Goal: Find specific fact: Find specific fact

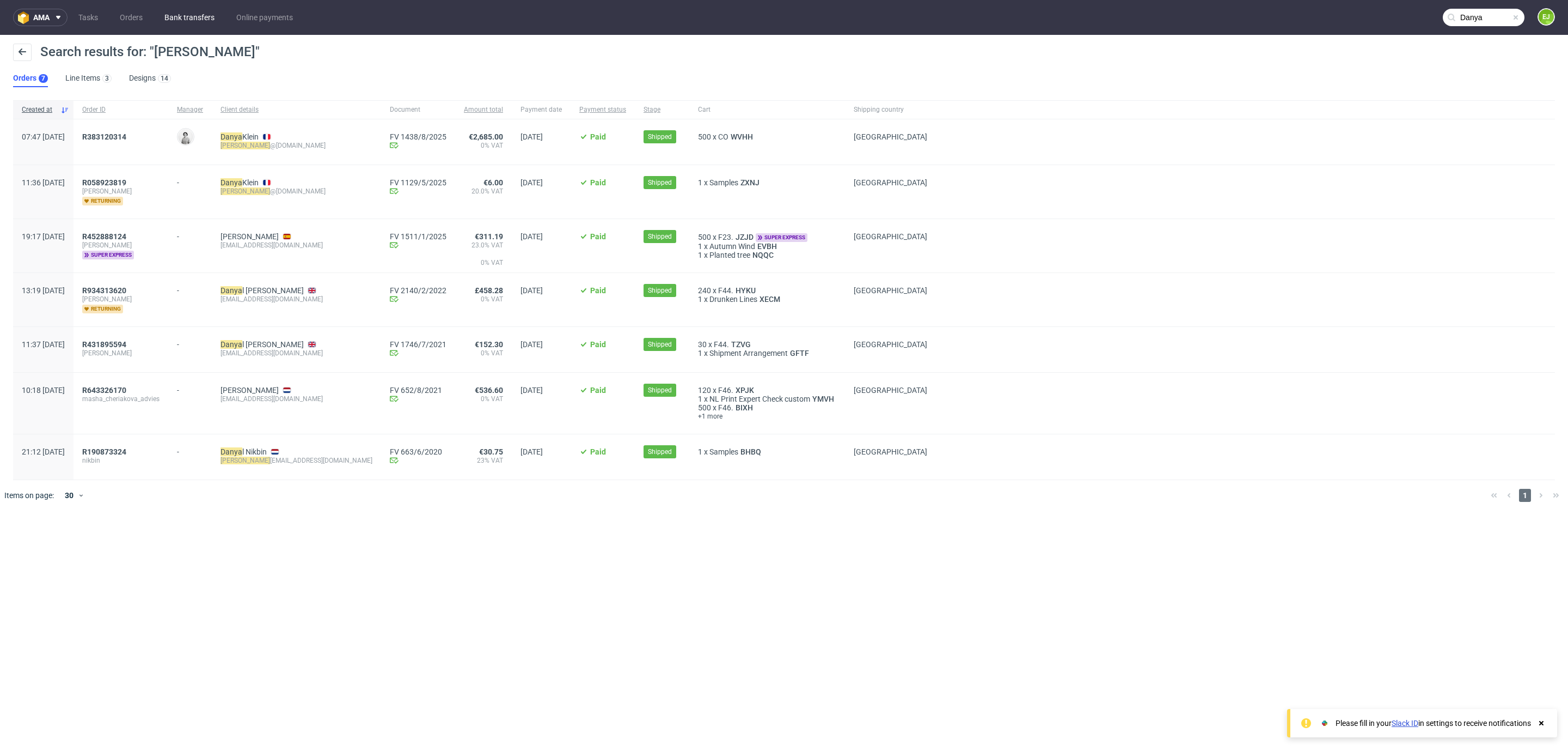
click at [180, 9] on link "Bank transfers" at bounding box center [189, 17] width 63 height 18
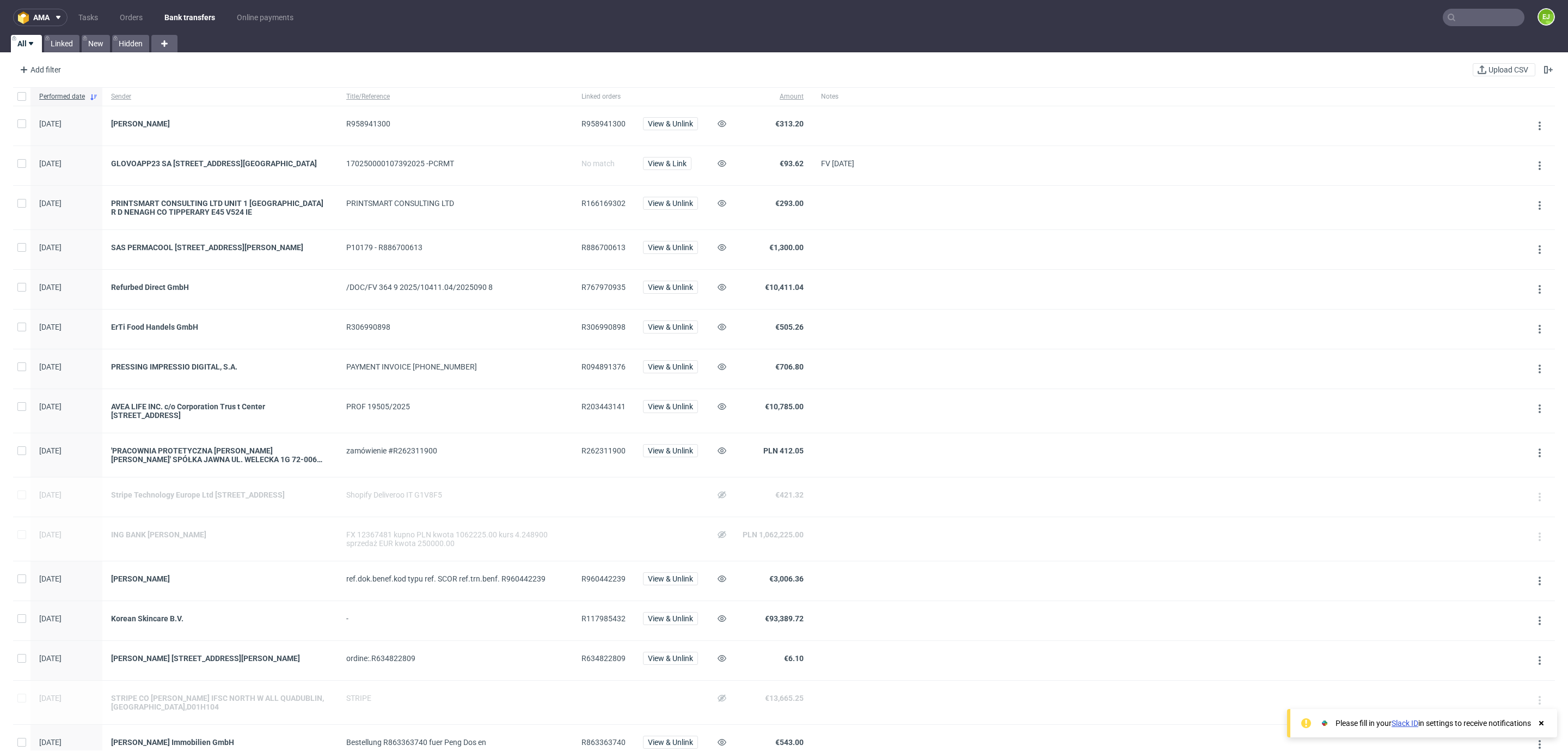
scroll to position [632, 0]
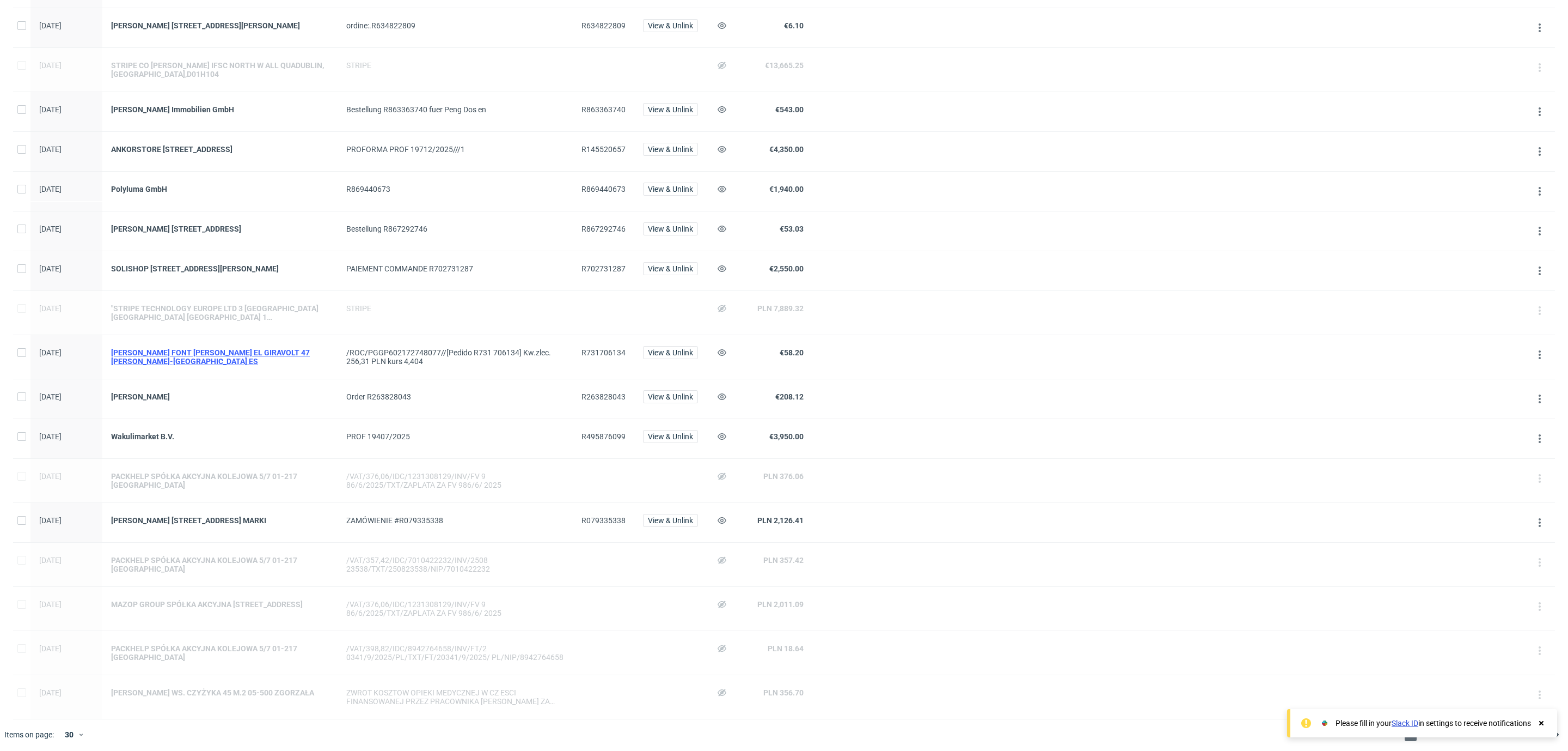
click at [267, 365] on div "[PERSON_NAME] FONT [PERSON_NAME] EL GIRAVOLT 47 [PERSON_NAME]-[GEOGRAPHIC_DATA]…" at bounding box center [220, 357] width 218 height 18
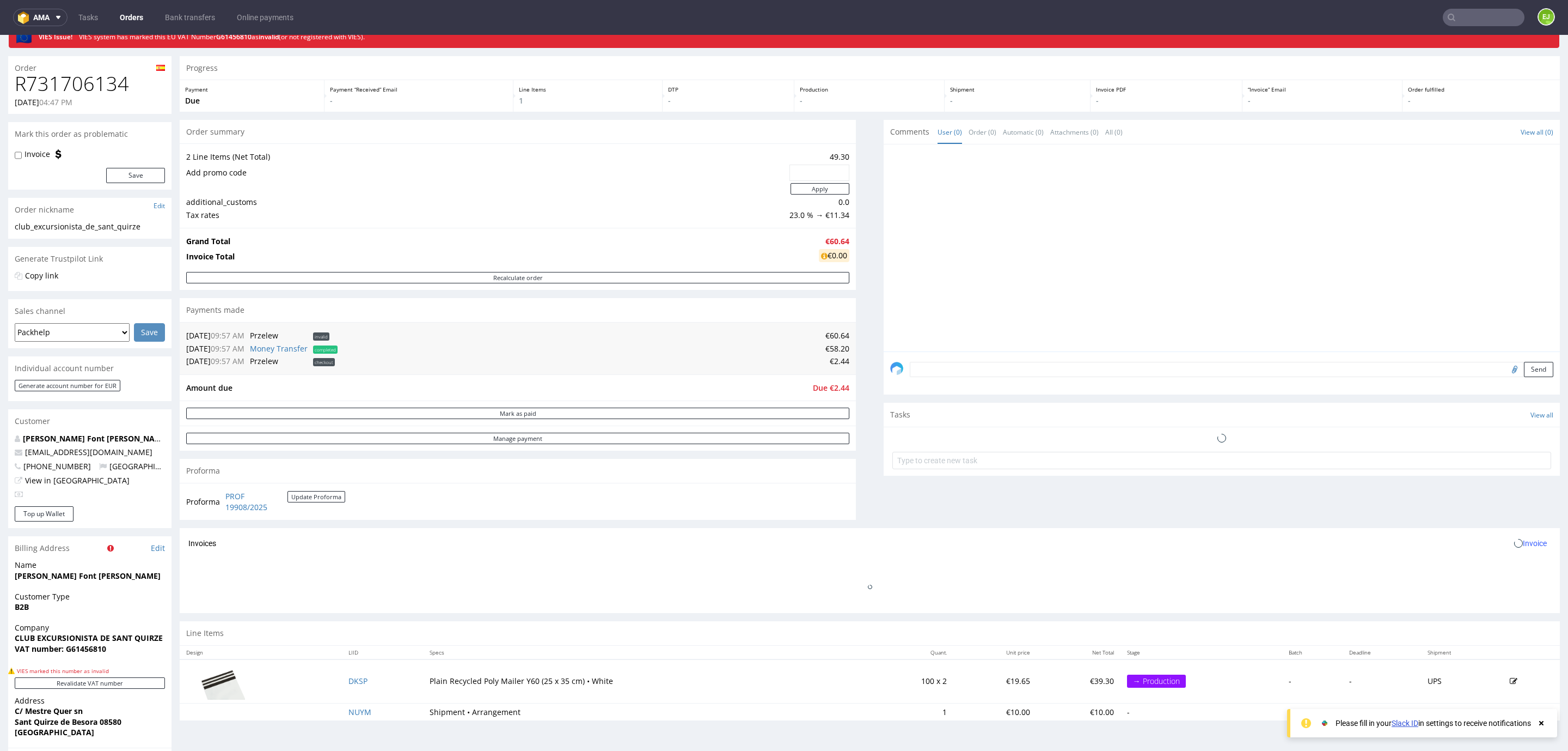
scroll to position [216, 0]
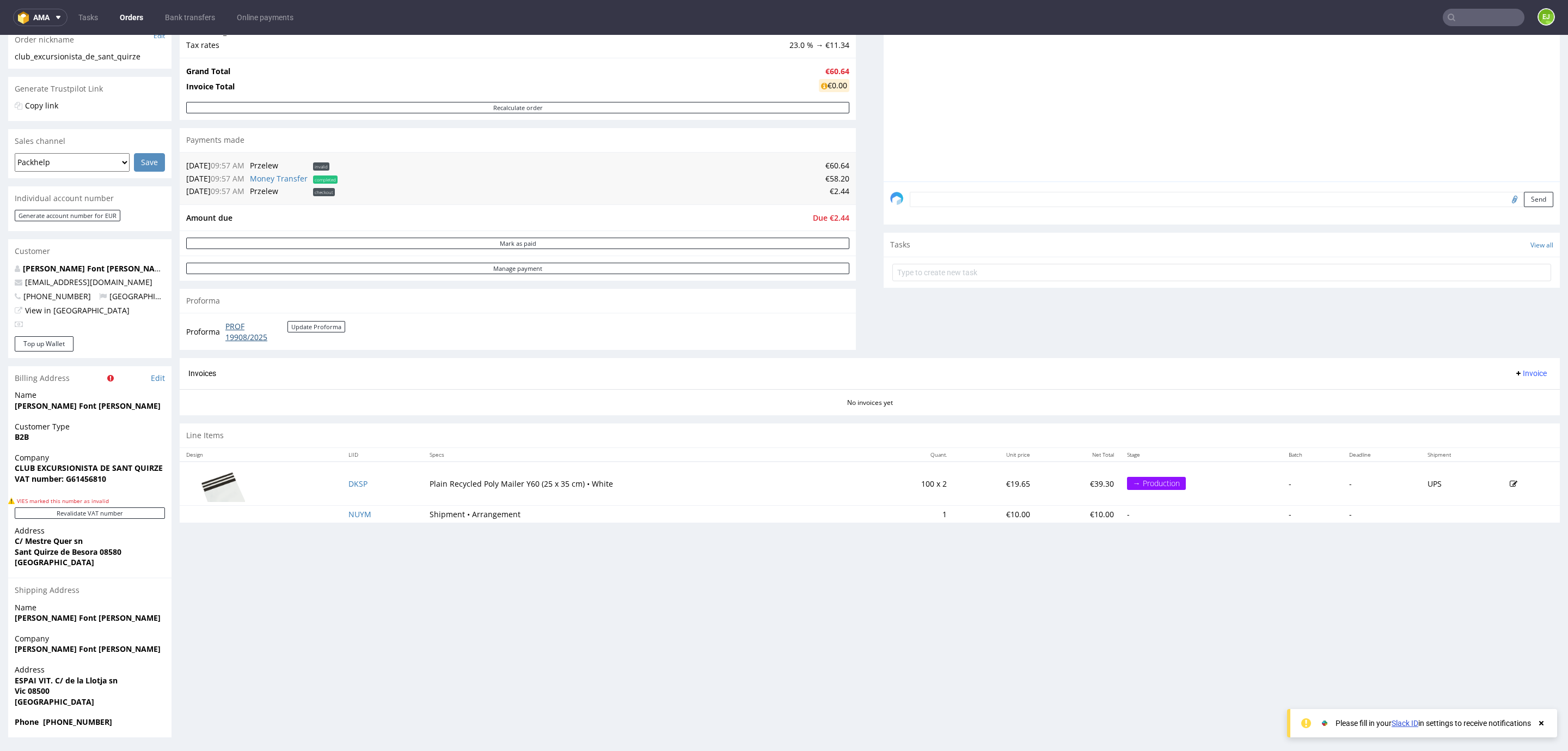
click at [239, 335] on link "PROF 19908/2025" at bounding box center [256, 331] width 62 height 21
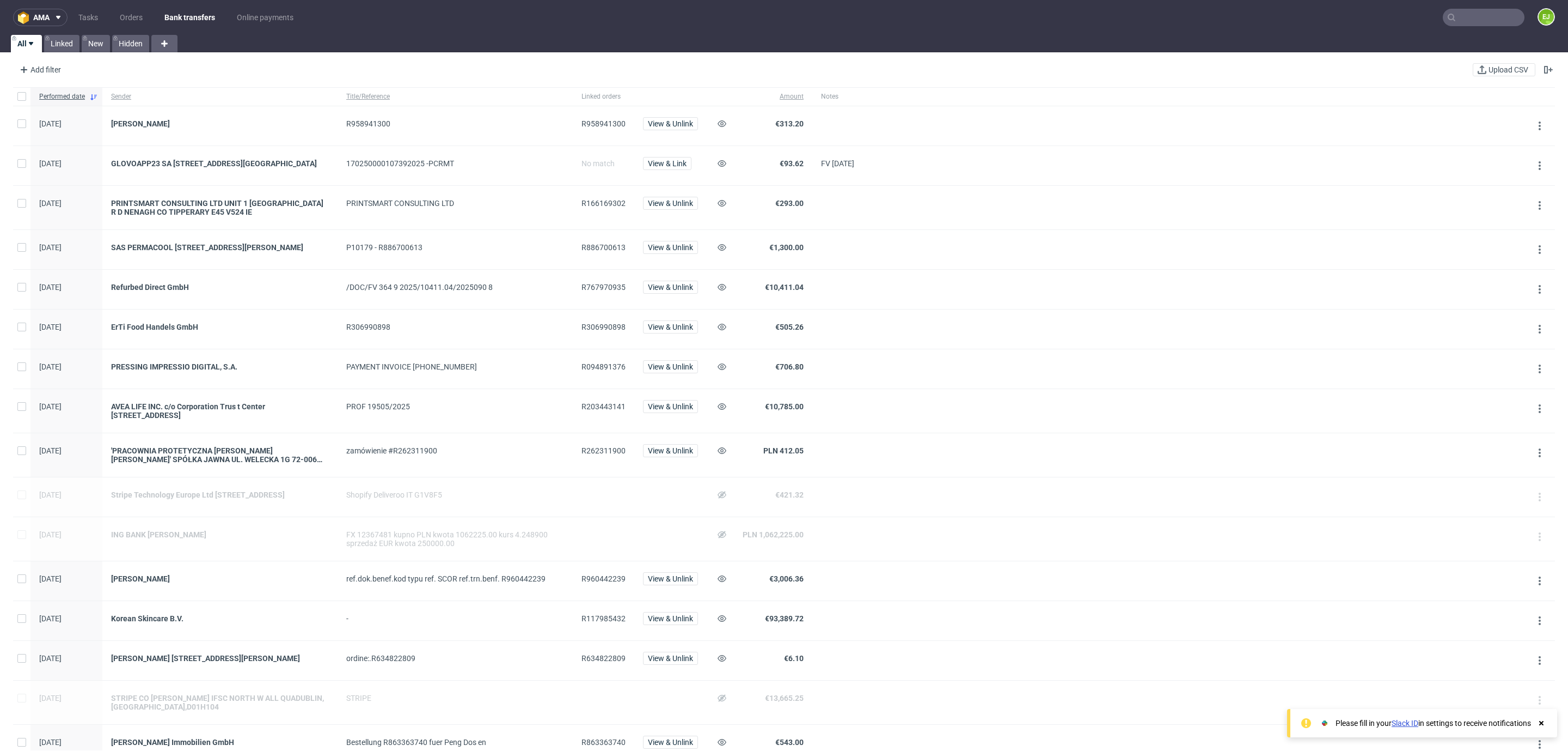
scroll to position [504, 0]
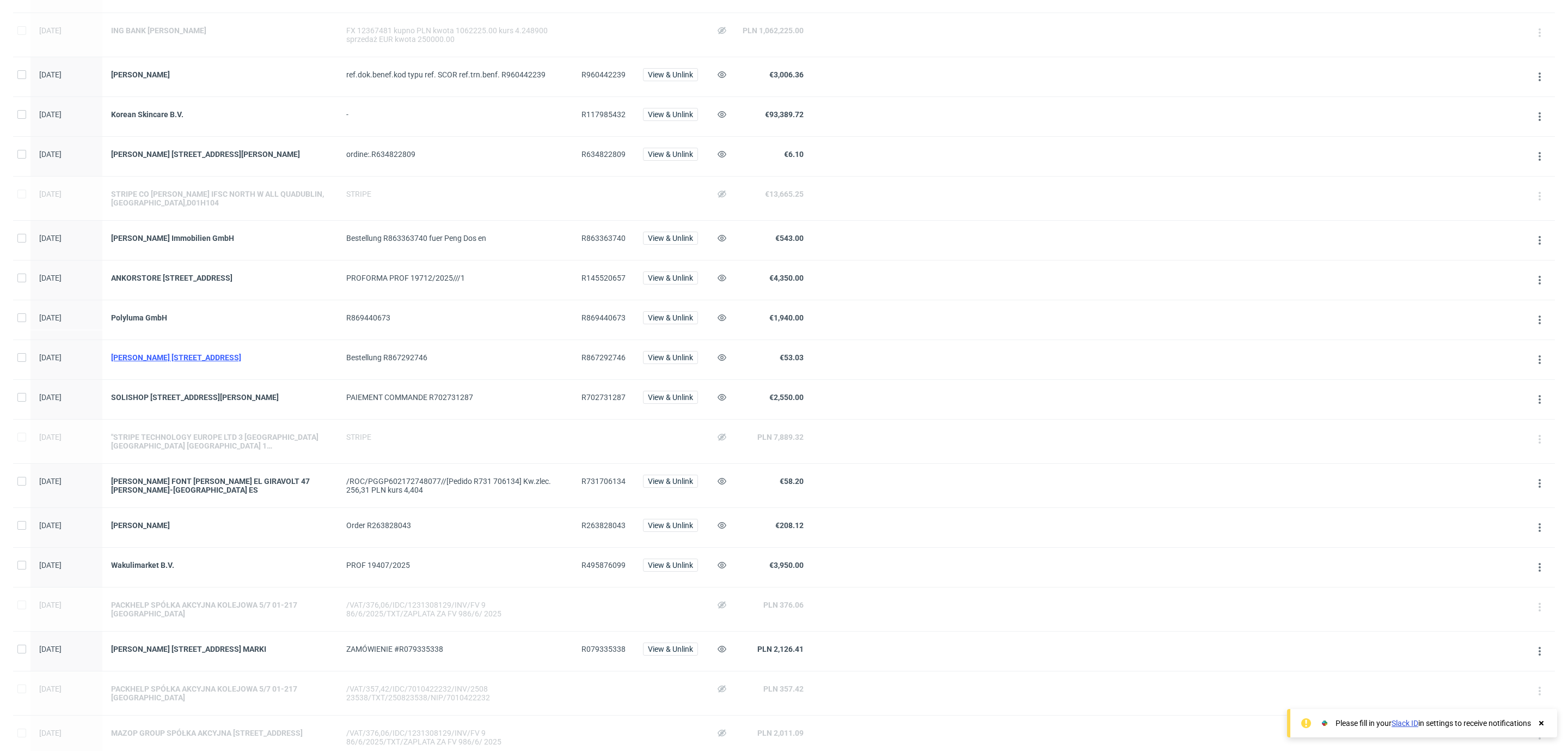
click at [249, 362] on div "[PERSON_NAME] [STREET_ADDRESS]" at bounding box center [220, 358] width 218 height 9
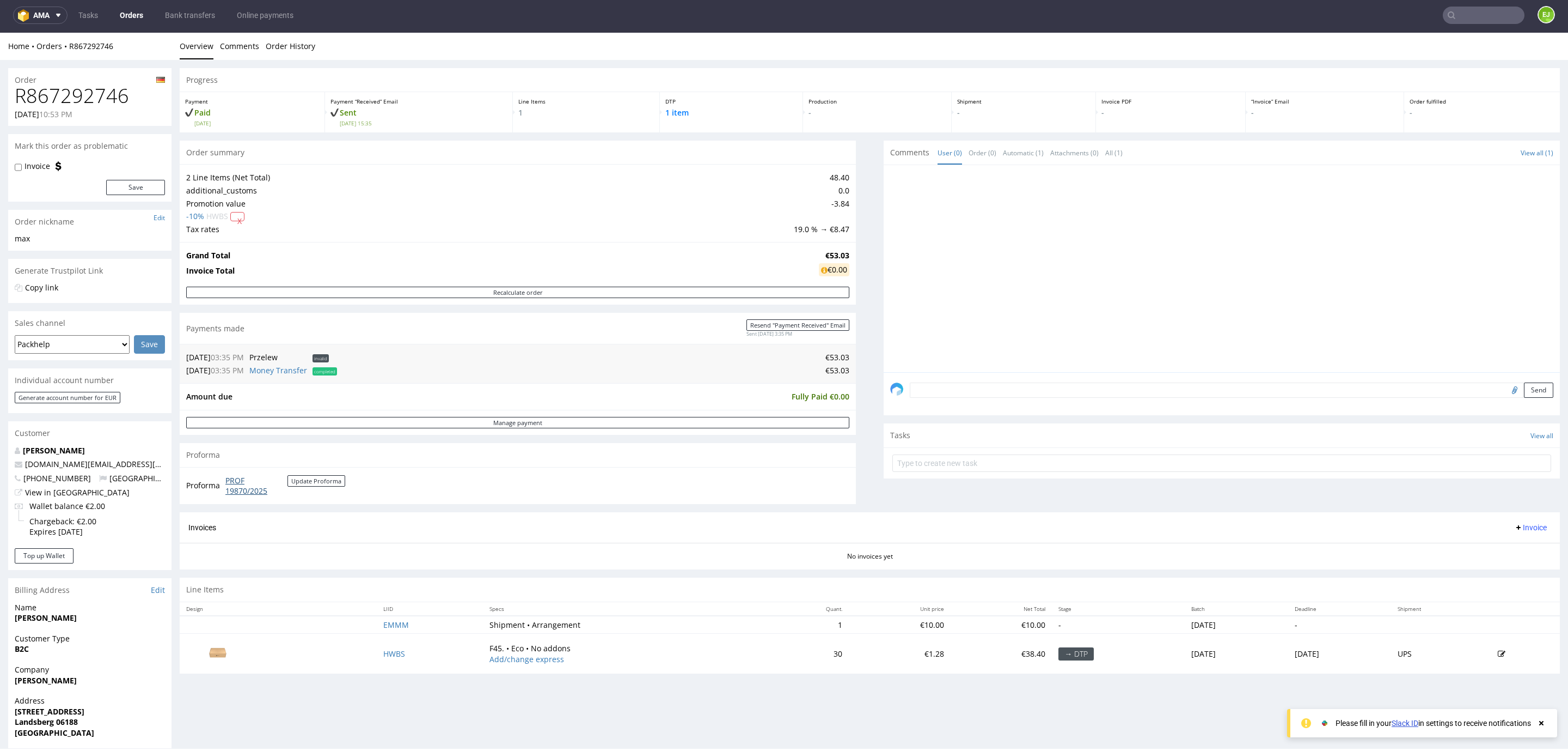
click at [237, 492] on link "PROF 19870/2025" at bounding box center [256, 485] width 62 height 21
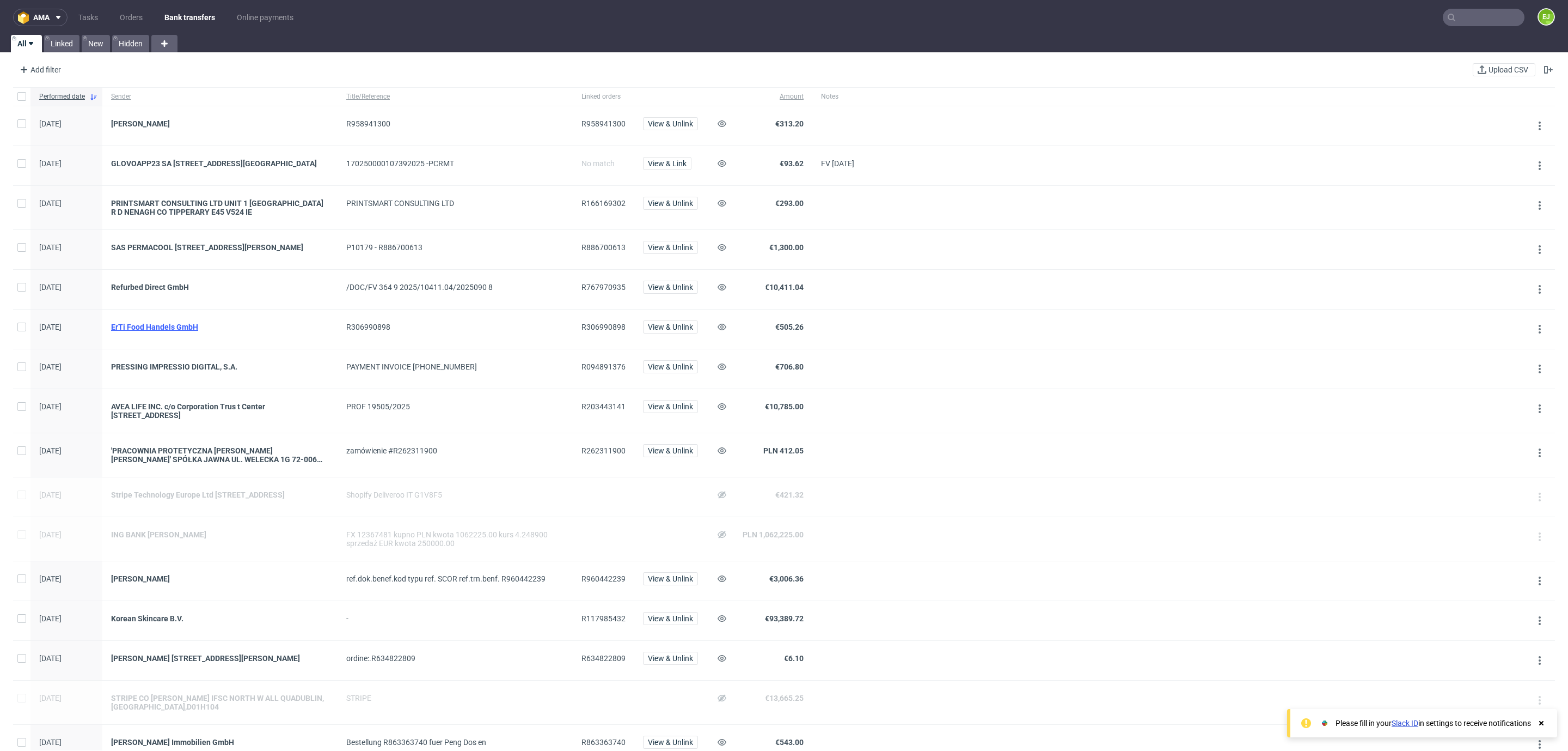
click at [194, 331] on div "ErTi Food Handels GmbH" at bounding box center [220, 327] width 218 height 9
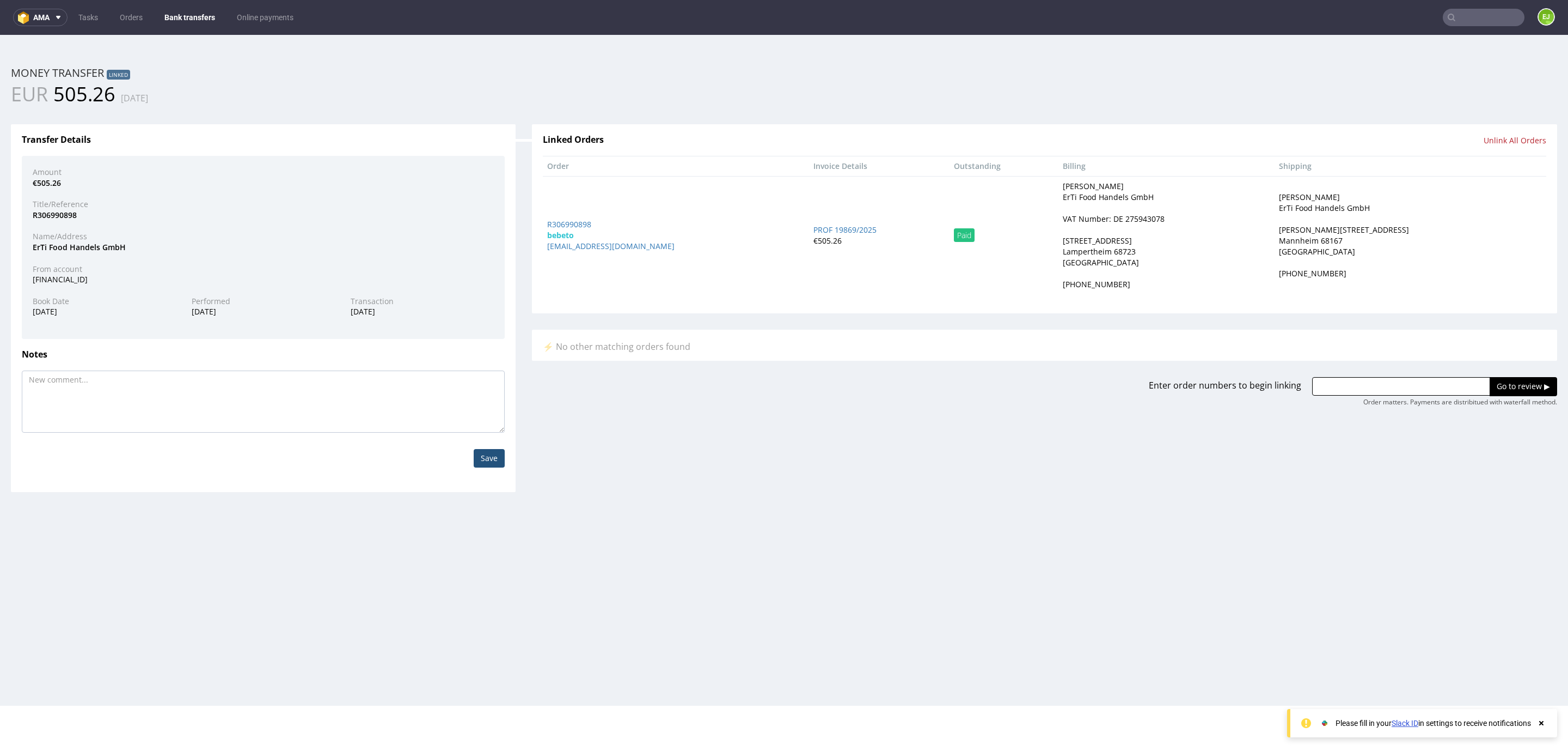
click at [1138, 219] on div "VAT Number: DE 275943078" at bounding box center [1113, 219] width 102 height 11
copy div "275943078"
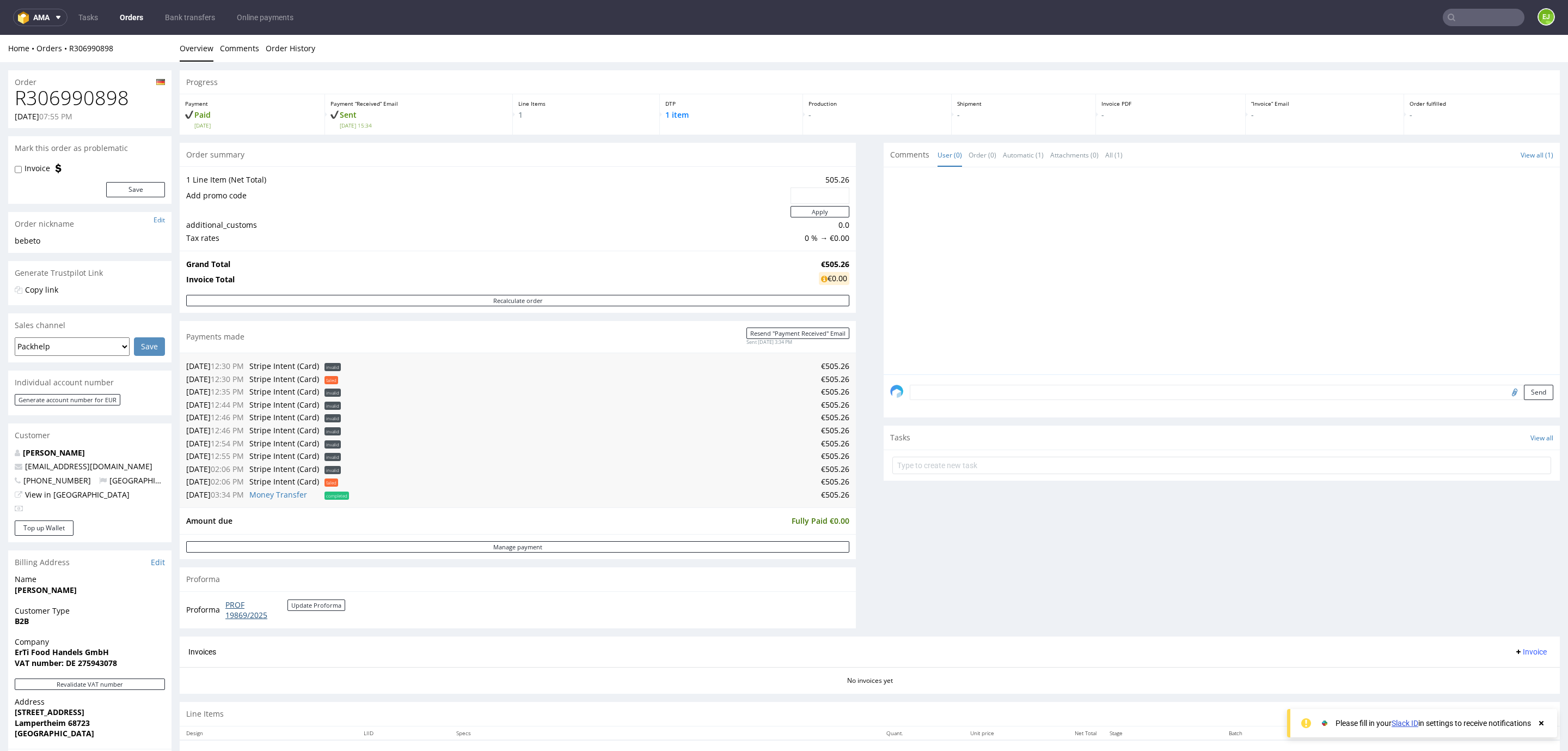
click at [247, 615] on link "PROF 19869/2025" at bounding box center [256, 610] width 62 height 21
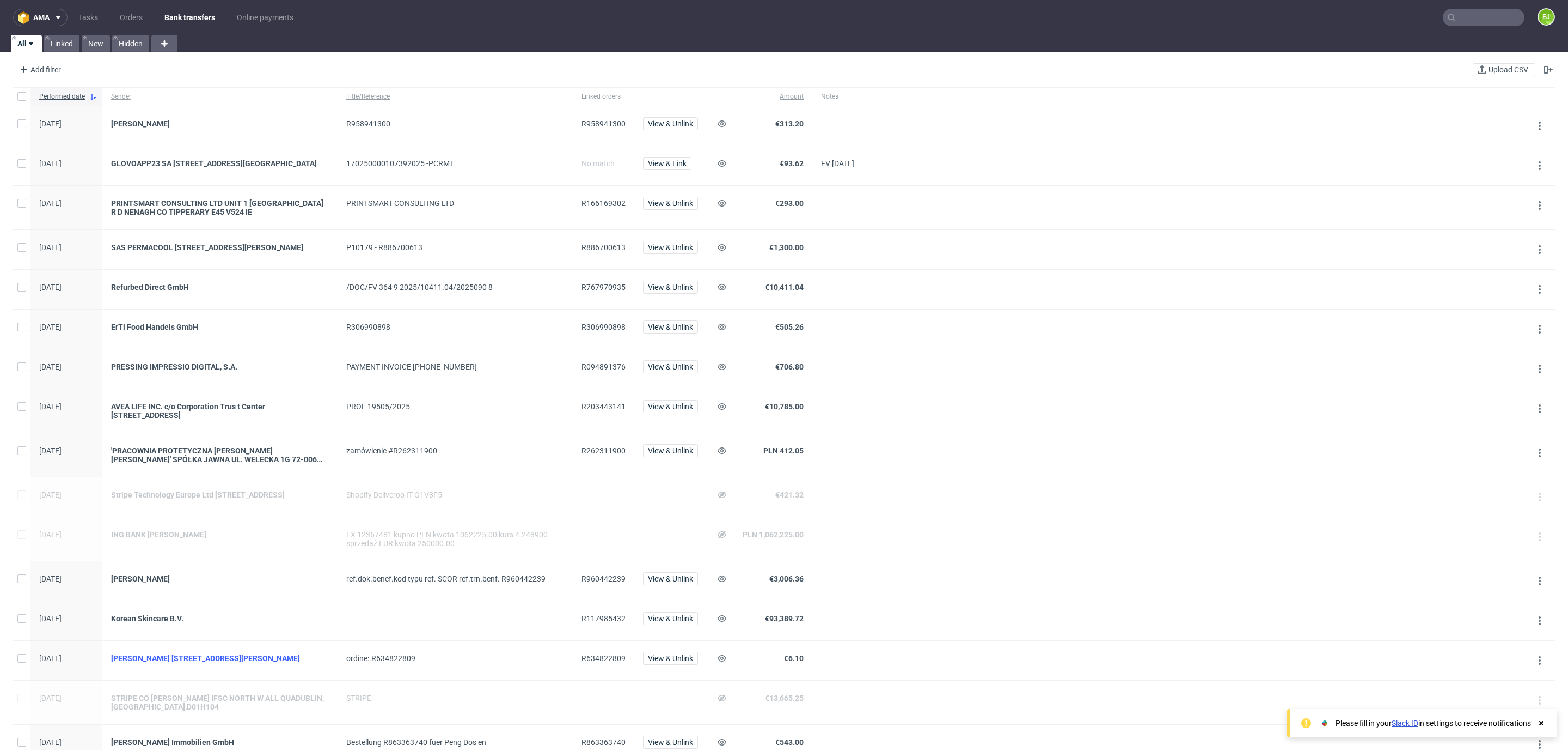
click at [187, 663] on div "[PERSON_NAME] [STREET_ADDRESS][PERSON_NAME]" at bounding box center [220, 658] width 218 height 9
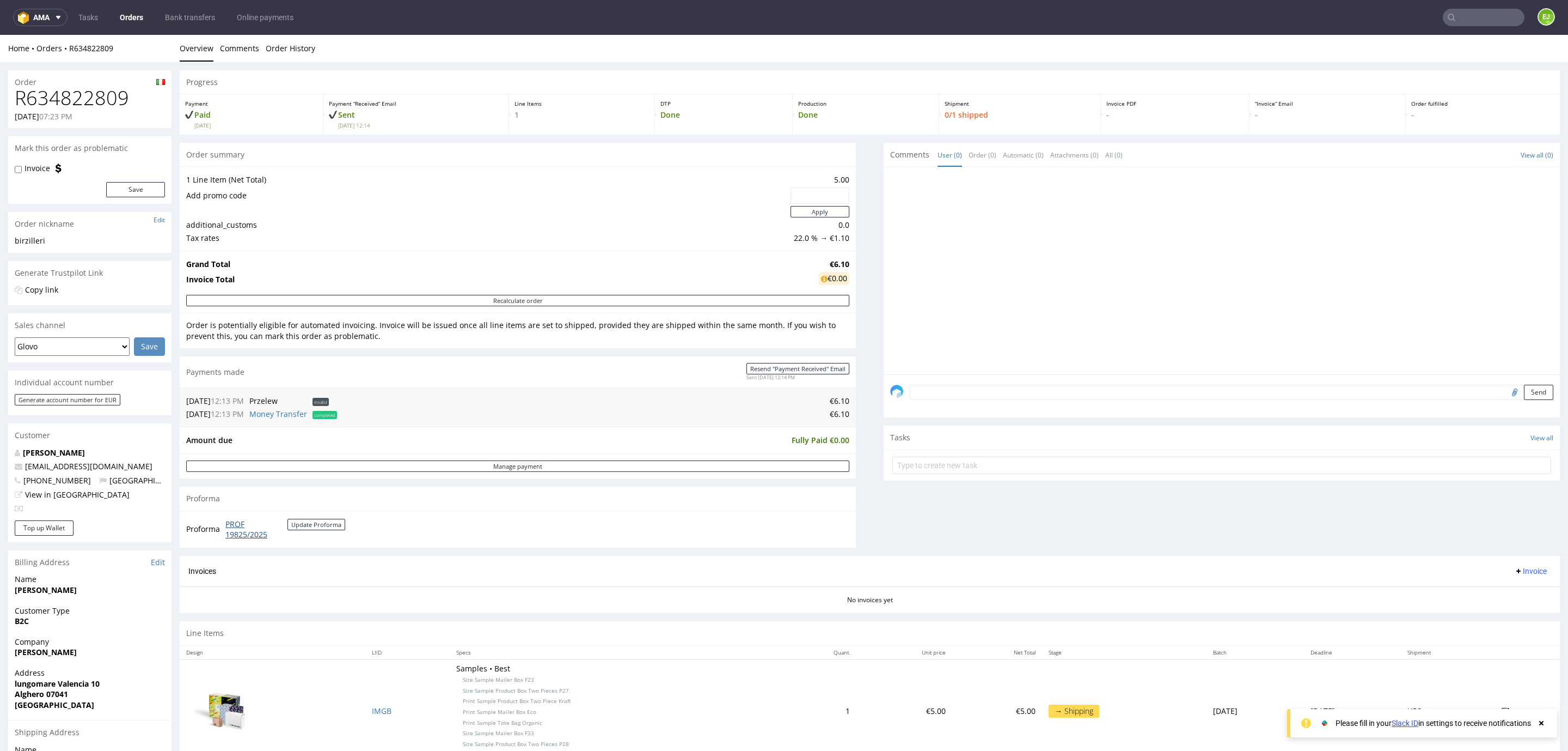
click at [249, 534] on link "PROF 19825/2025" at bounding box center [256, 529] width 62 height 21
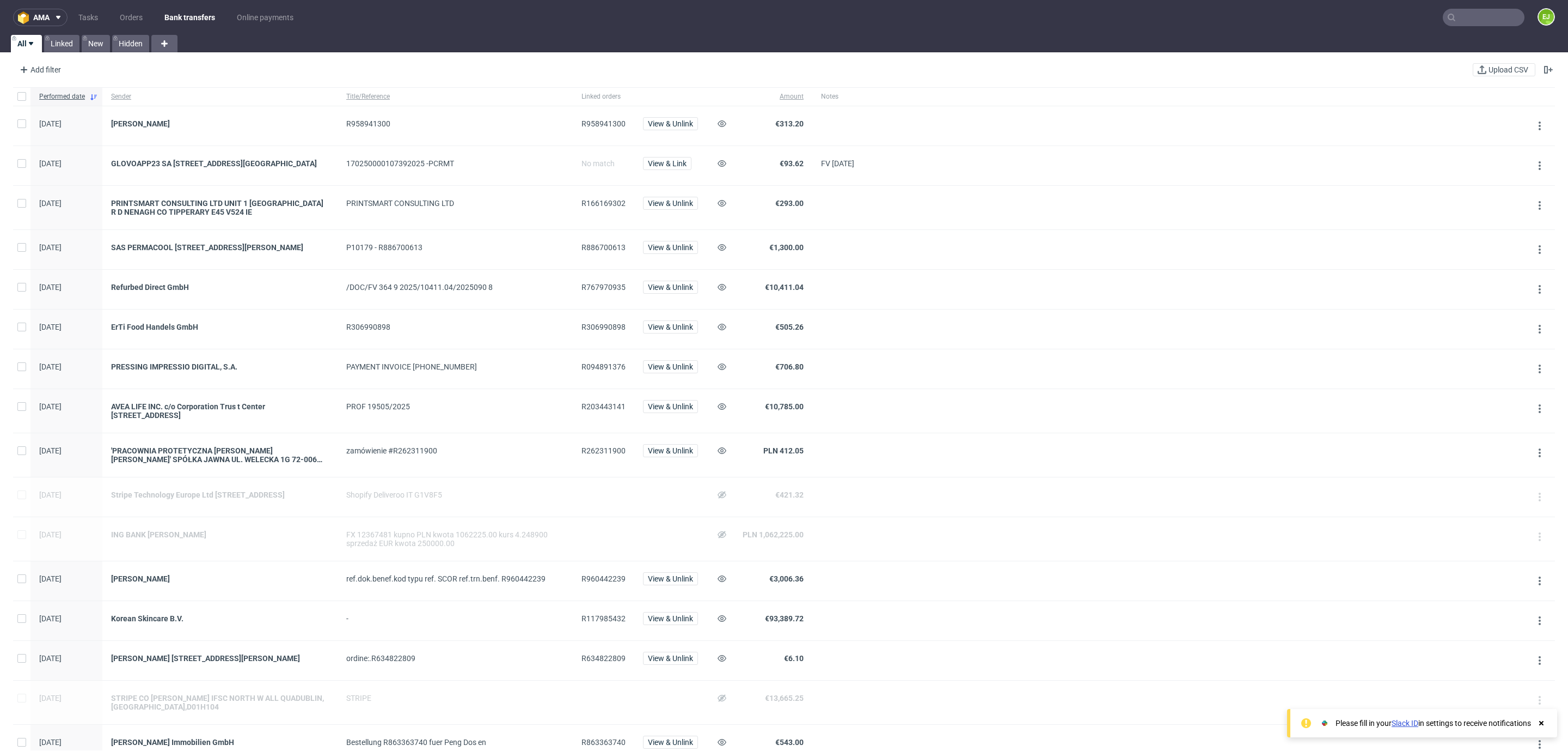
scroll to position [661, 0]
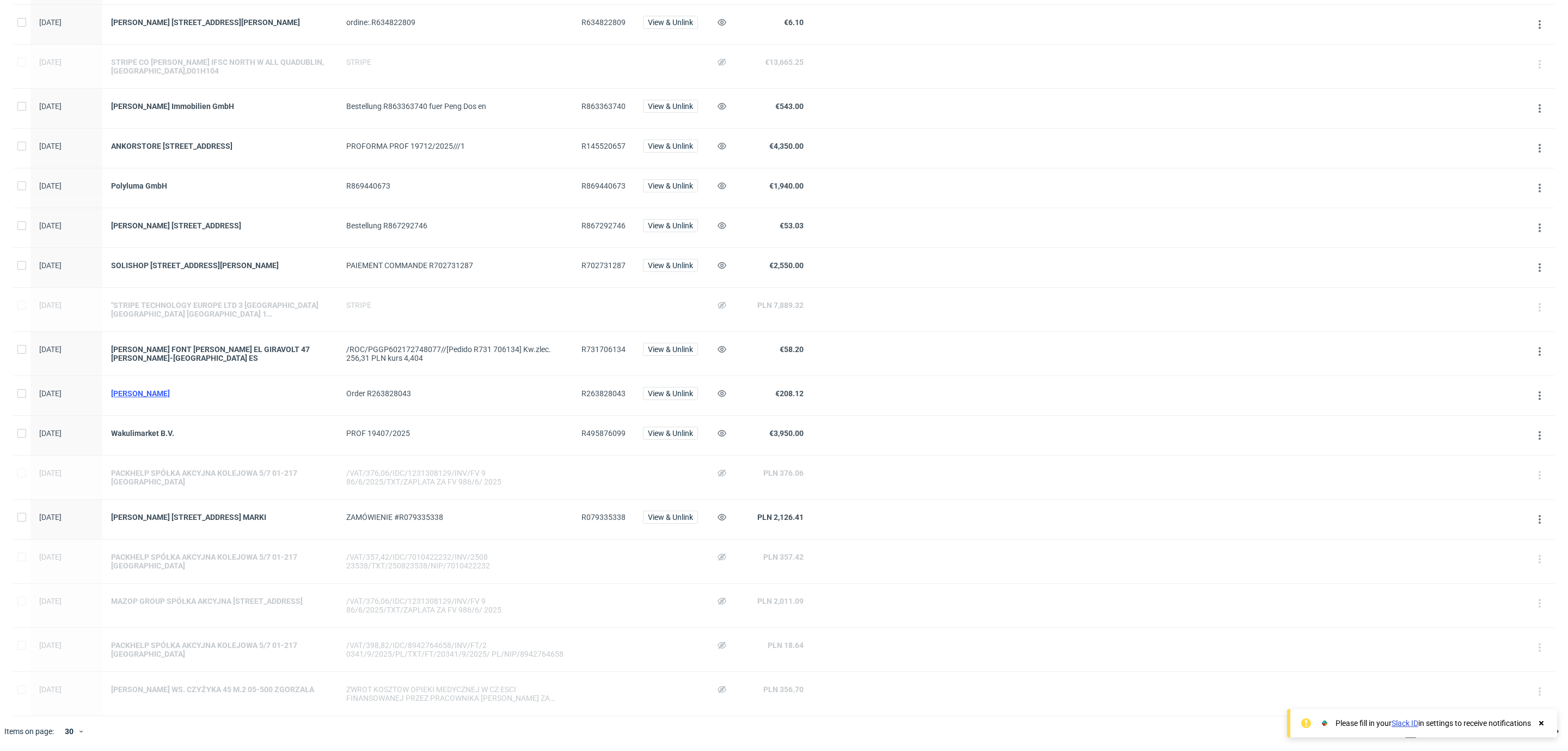
click at [157, 395] on div "[PERSON_NAME]" at bounding box center [220, 393] width 218 height 9
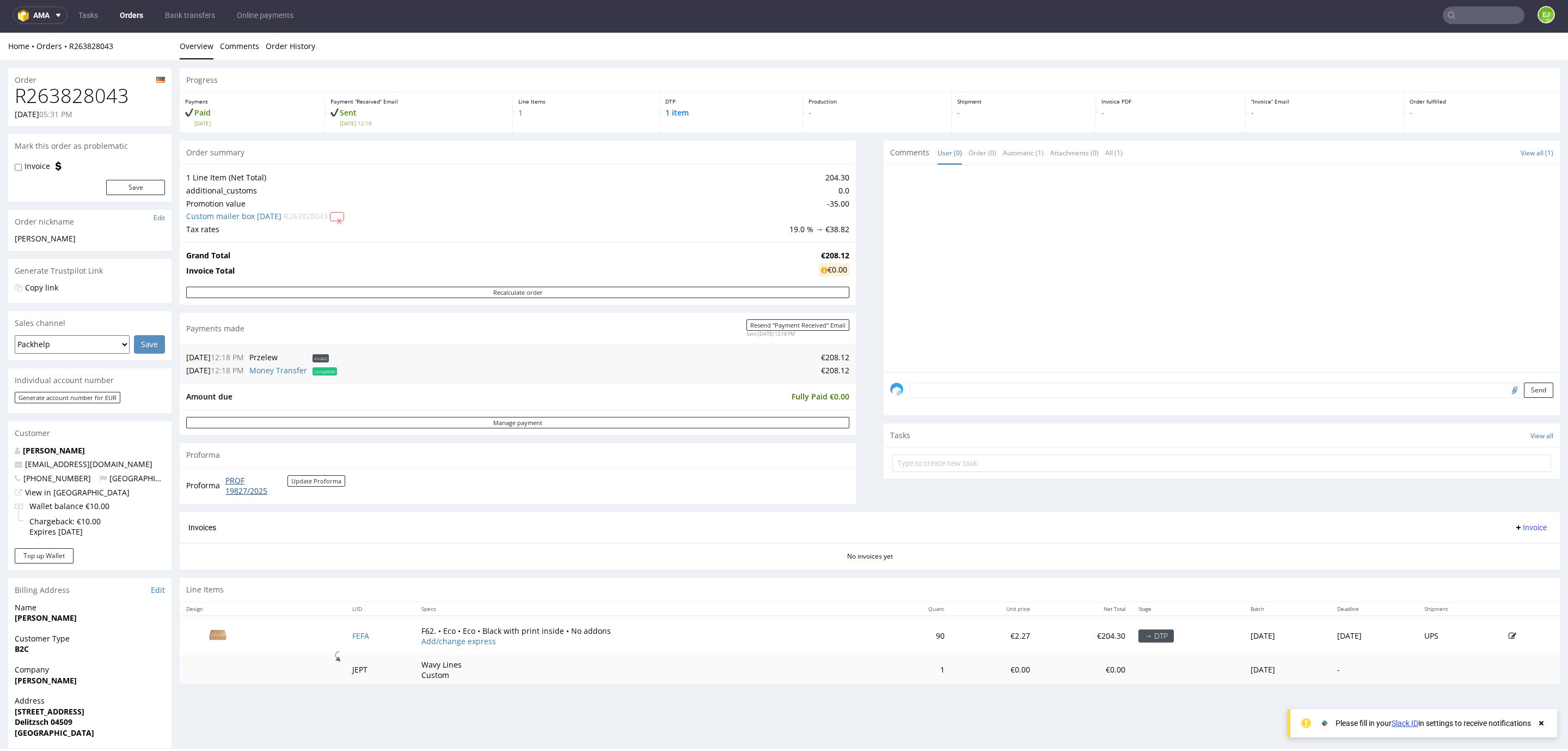
click at [235, 492] on link "PROF 19827/2025" at bounding box center [256, 485] width 62 height 21
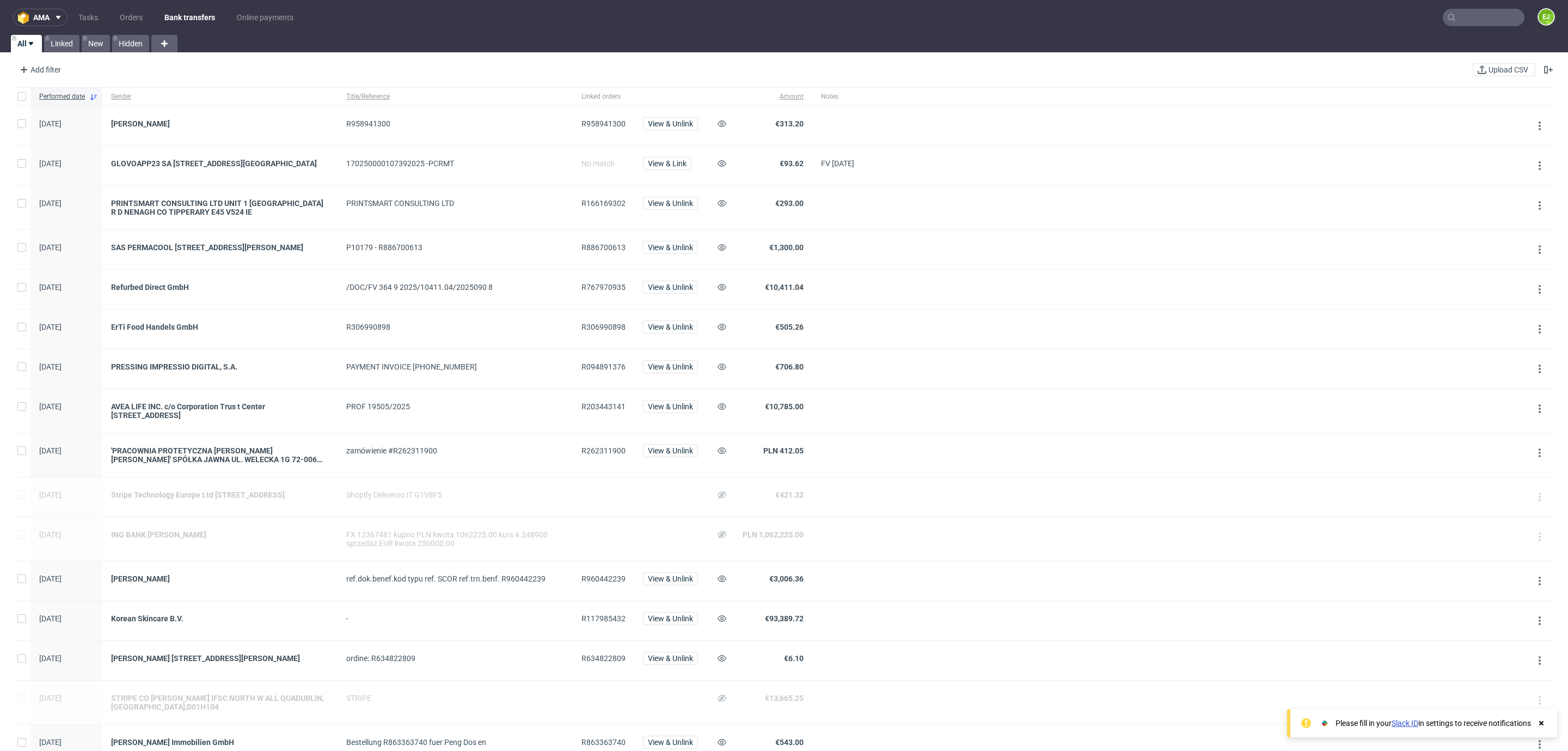
scroll to position [545, 0]
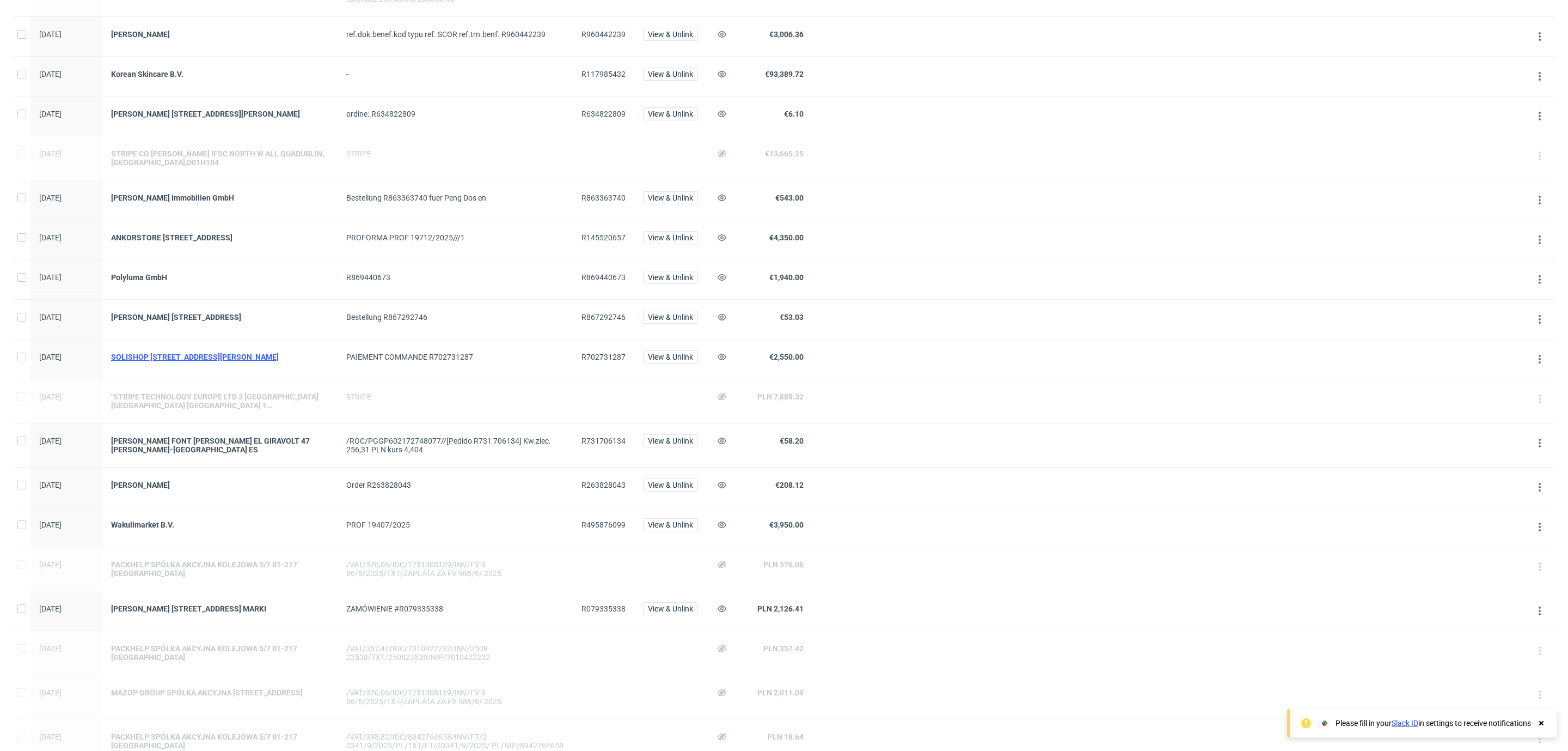
click at [250, 361] on div "SOLISHOP [STREET_ADDRESS][PERSON_NAME]" at bounding box center [220, 357] width 218 height 9
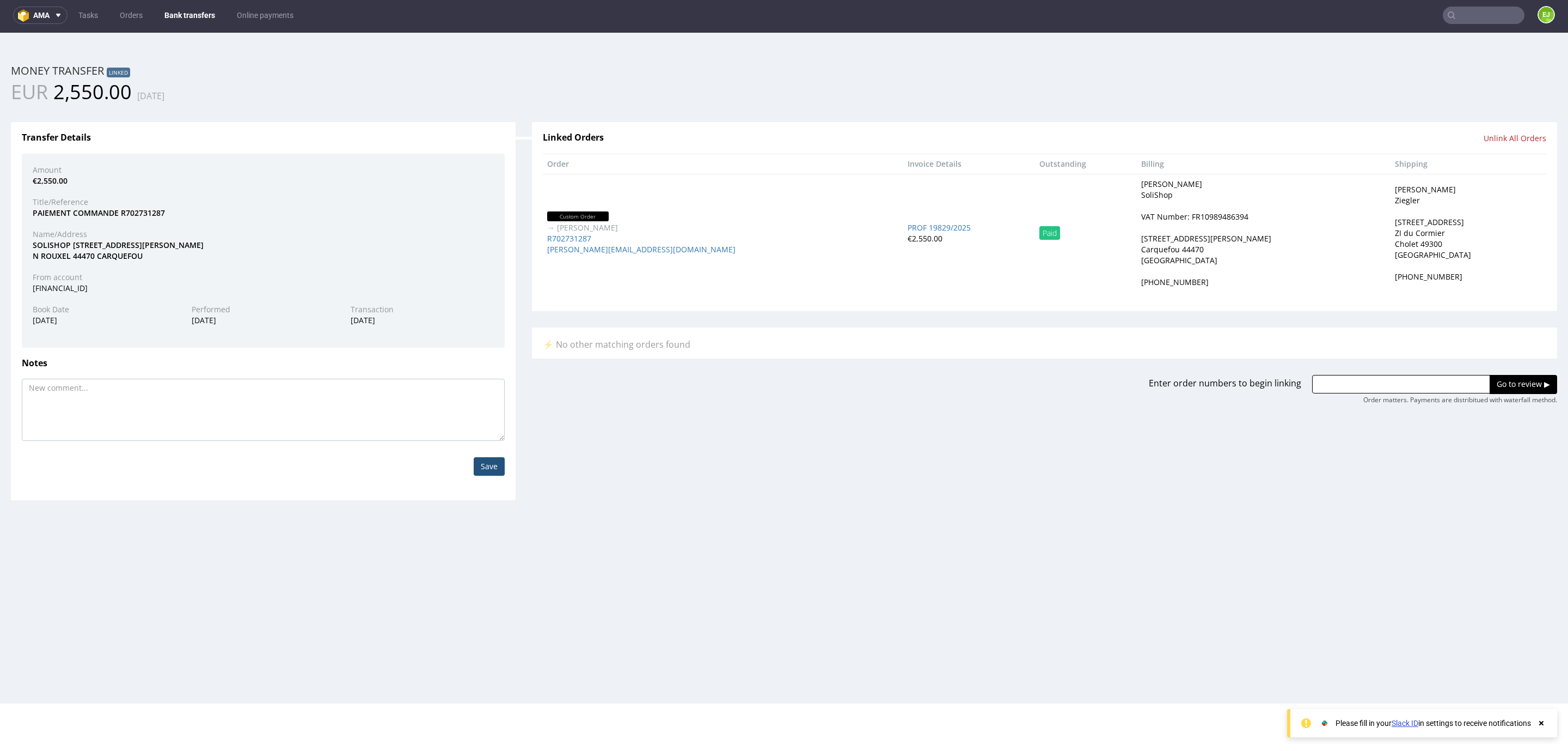
click at [1141, 213] on div "VAT Number: FR10989486394" at bounding box center [1195, 217] width 107 height 11
copy div "FR10989486394"
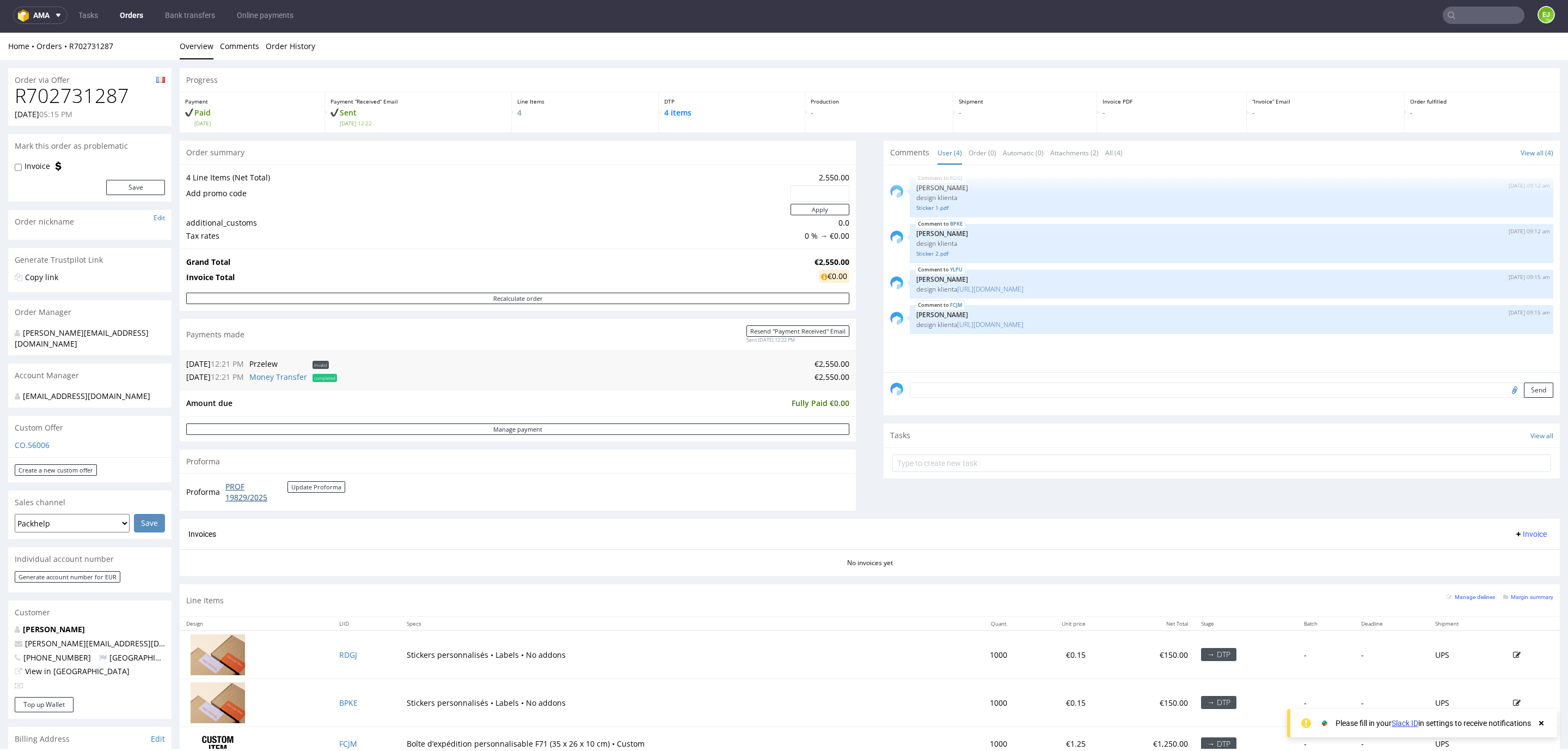
click at [244, 495] on link "PROF 19829/2025" at bounding box center [256, 492] width 62 height 21
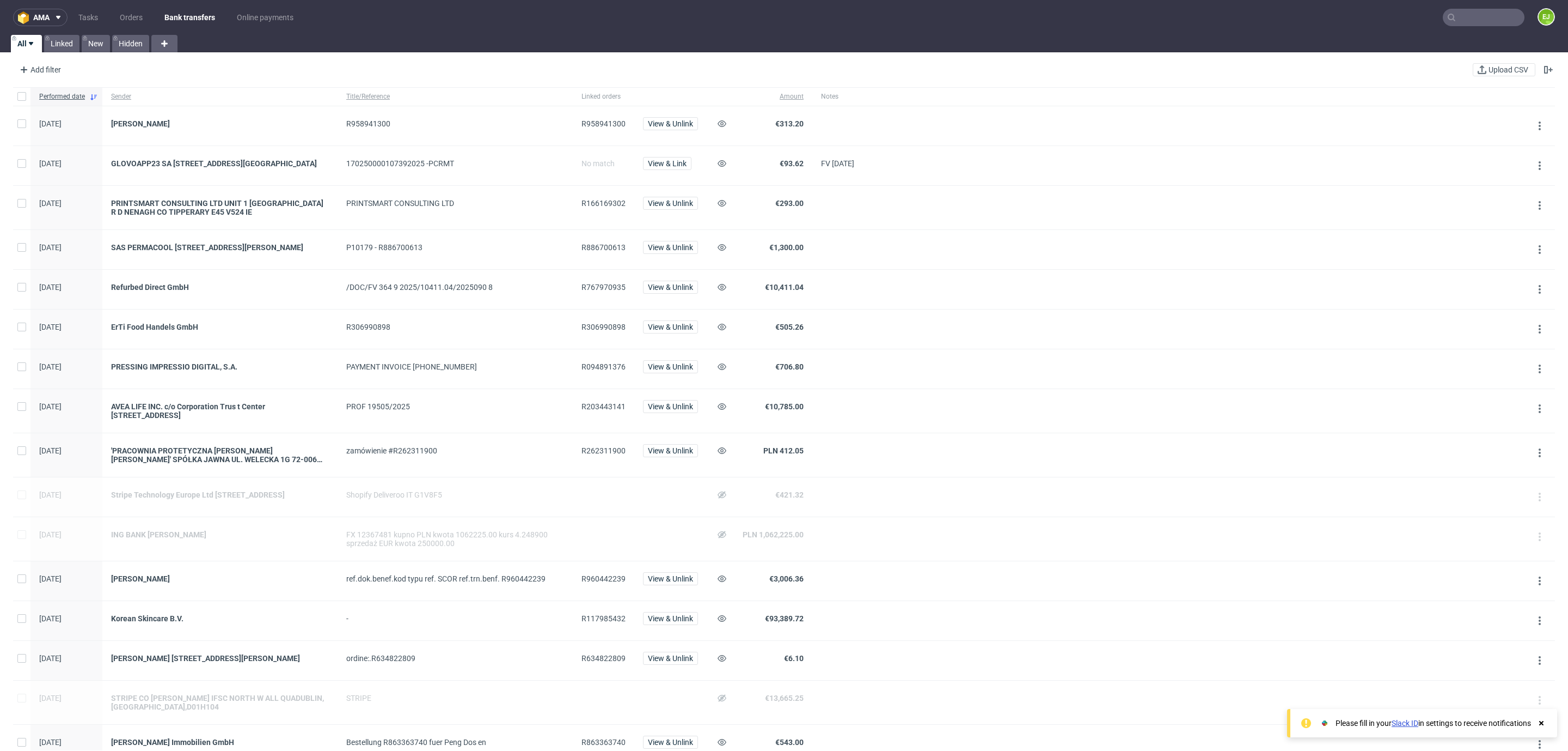
click at [591, 627] on span "R117985432" at bounding box center [603, 620] width 44 height 13
copy span "R117985432"
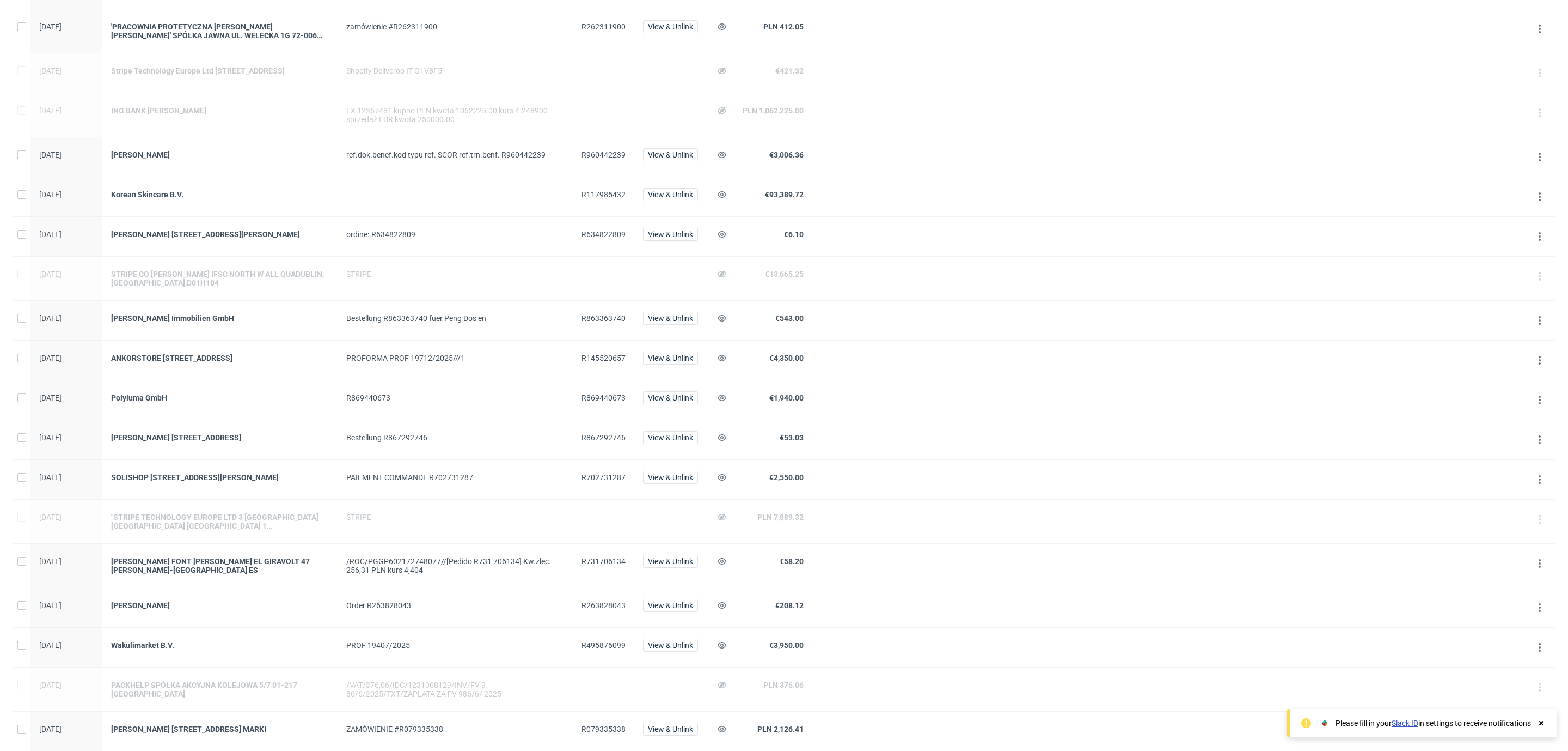
click at [595, 362] on span "R145520657" at bounding box center [603, 358] width 44 height 9
copy span "R145520657"
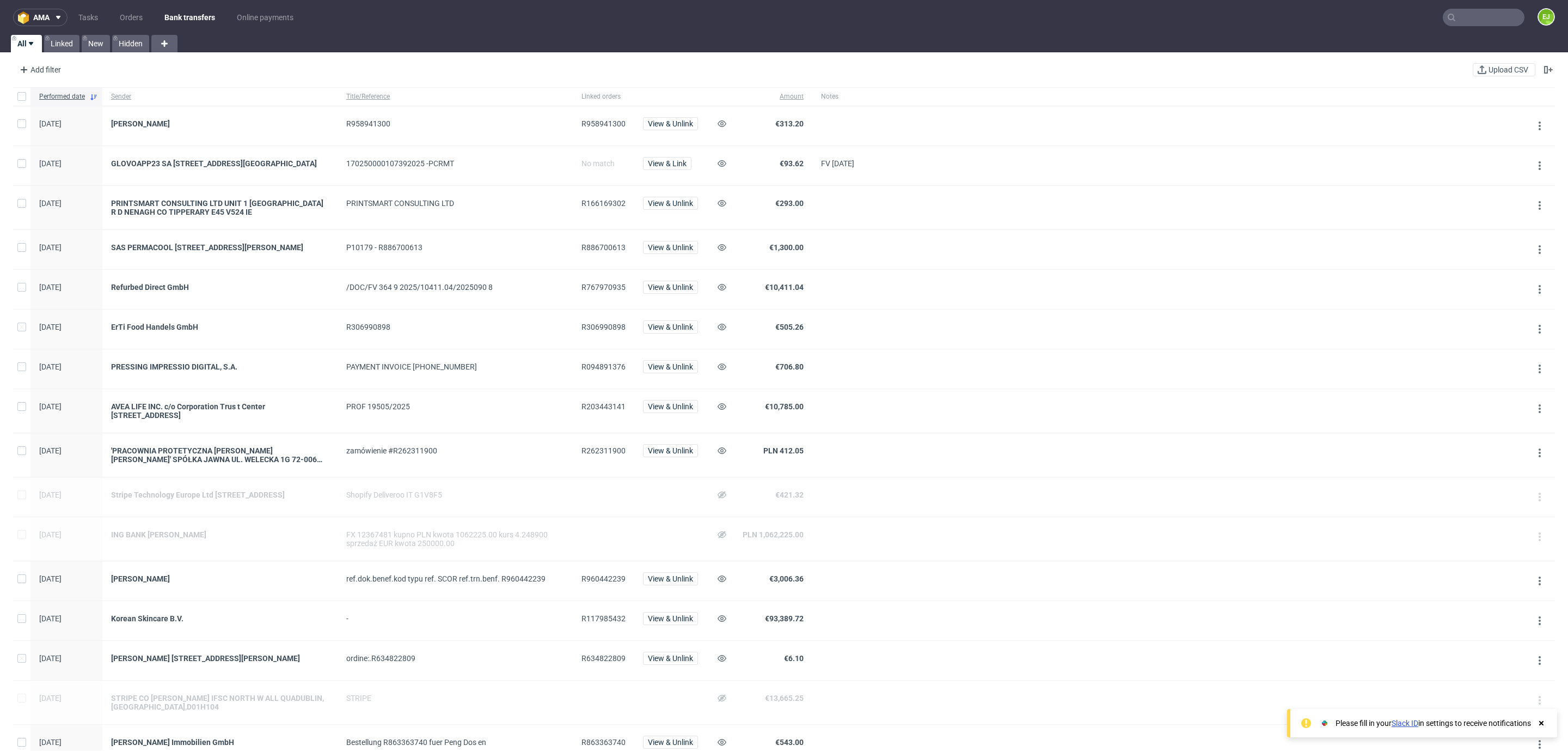
click at [605, 371] on span "R094891376" at bounding box center [603, 367] width 44 height 9
copy span "R094891376"
click at [600, 420] on span "R203443141" at bounding box center [603, 411] width 44 height 18
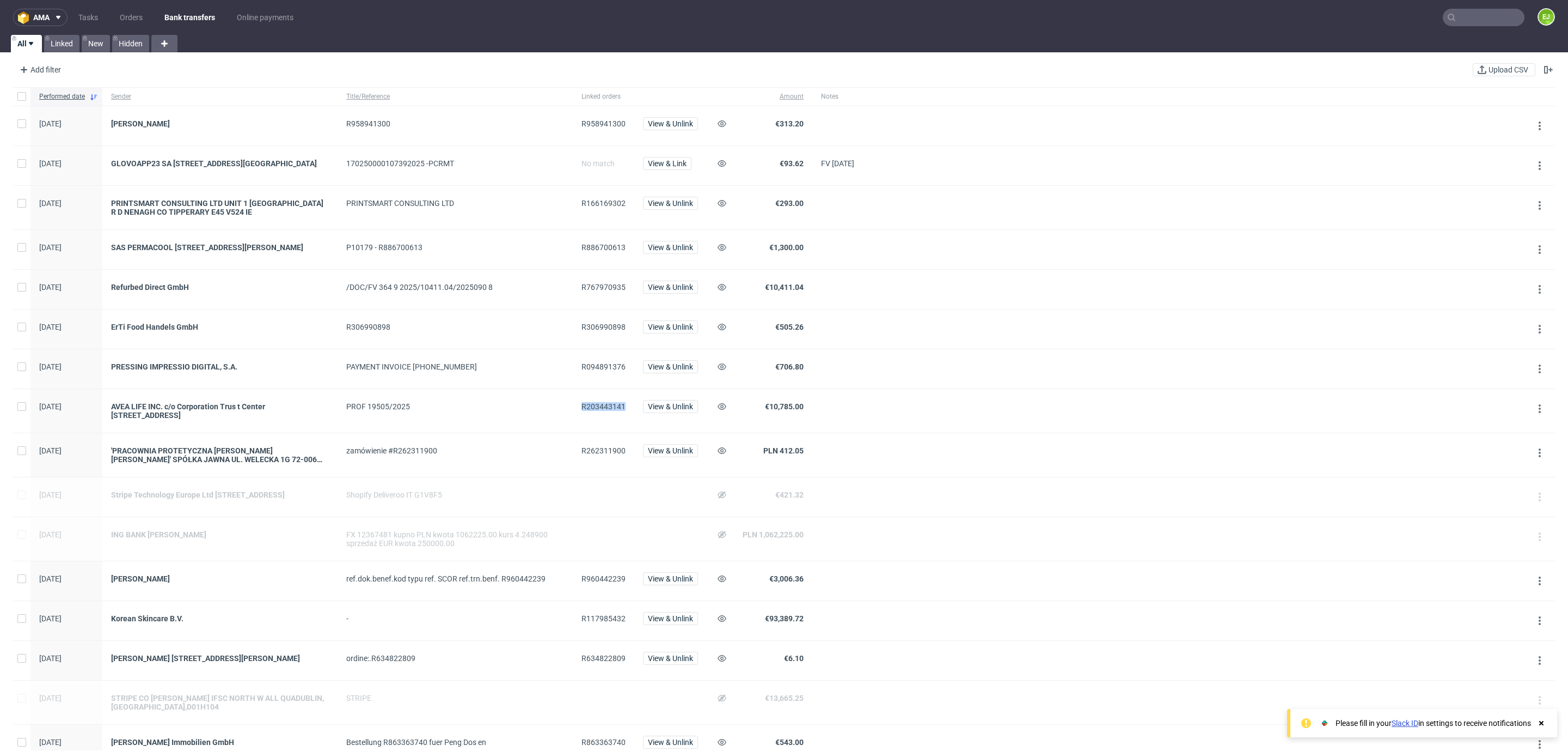
copy span "R203443141"
click at [613, 583] on span "R960442239" at bounding box center [603, 579] width 44 height 9
copy span "R960442239"
